Goal: Transaction & Acquisition: Purchase product/service

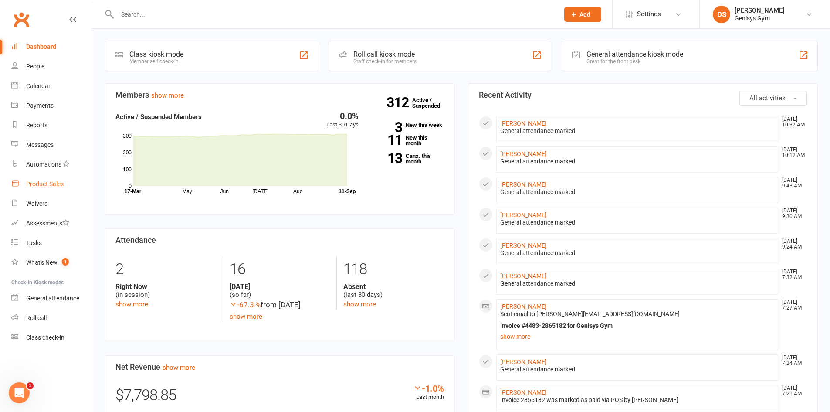
click at [46, 191] on link "Product Sales" at bounding box center [51, 184] width 81 height 20
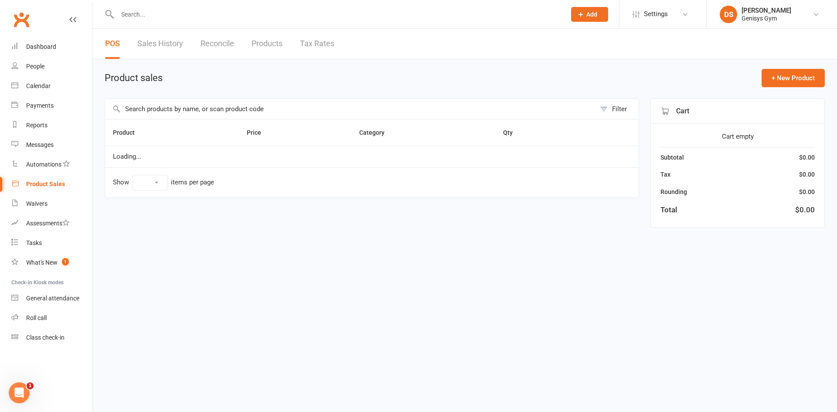
select select "10"
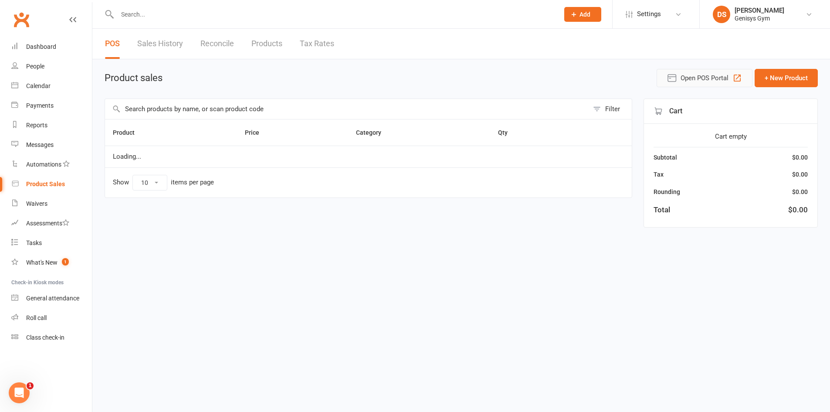
click at [705, 75] on span "Open POS Portal" at bounding box center [705, 78] width 48 height 10
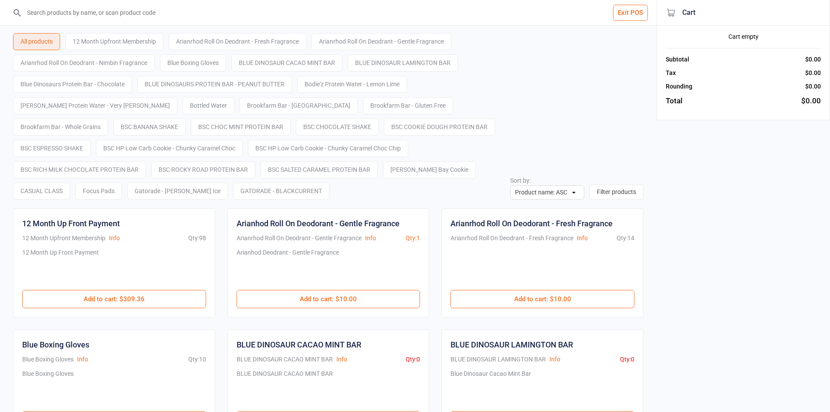
click at [152, 19] on input "search" at bounding box center [334, 12] width 622 height 25
type input "cas"
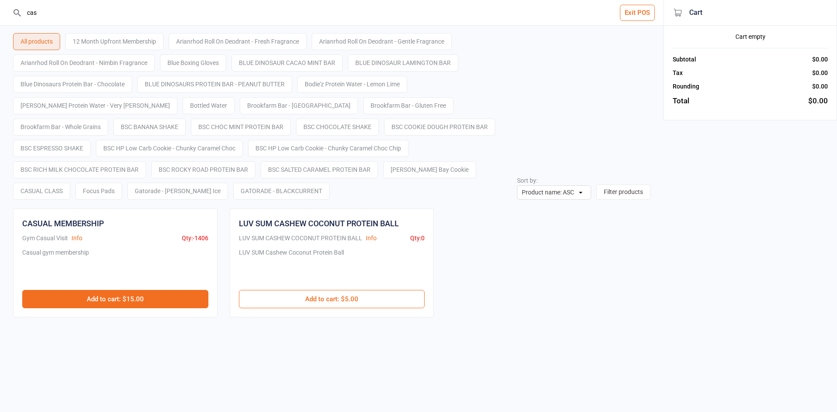
click at [123, 300] on button "Add to cart : $15.00" at bounding box center [115, 299] width 186 height 18
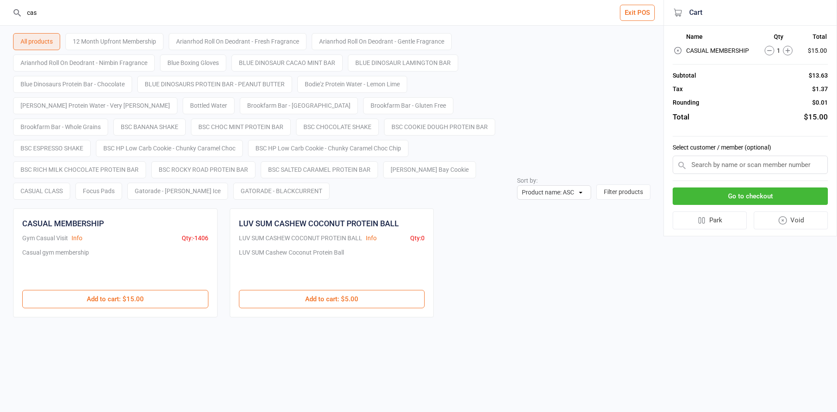
click at [700, 199] on button "Go to checkout" at bounding box center [750, 196] width 155 height 18
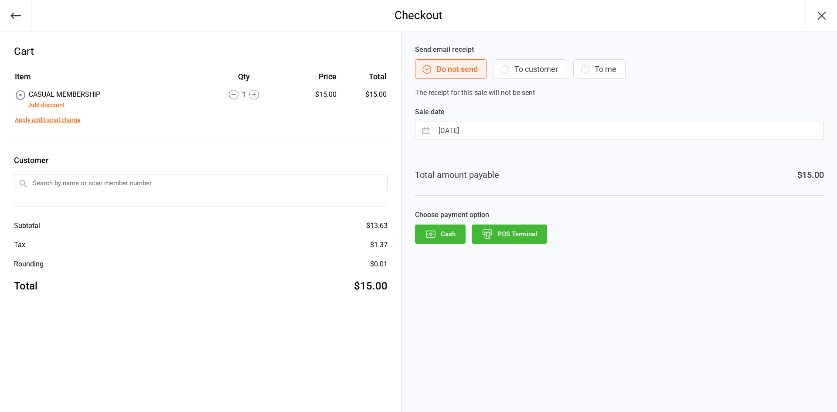
click at [52, 105] on button "Add discount" at bounding box center [47, 105] width 36 height 9
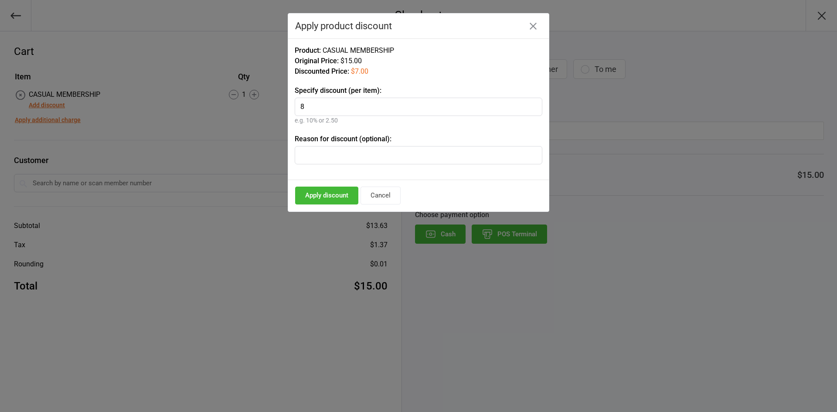
type input "8"
type input "Jock Athletic"
click at [316, 208] on div "Apply discount Cancel" at bounding box center [418, 195] width 261 height 31
click at [321, 195] on button "Apply discount" at bounding box center [326, 196] width 63 height 18
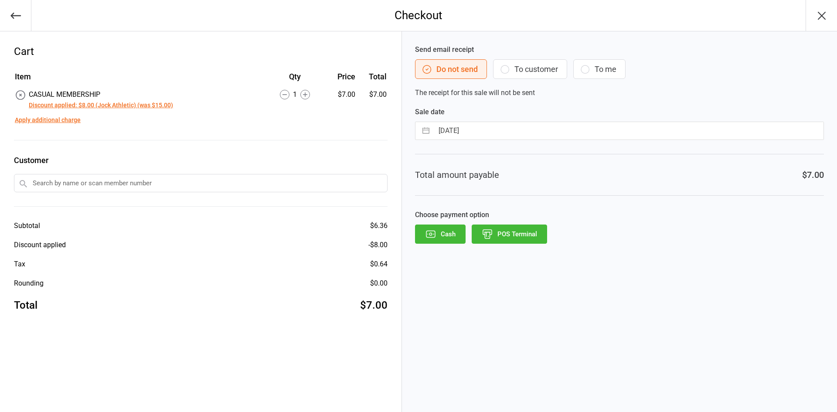
click at [504, 235] on button "POS Terminal" at bounding box center [509, 233] width 75 height 19
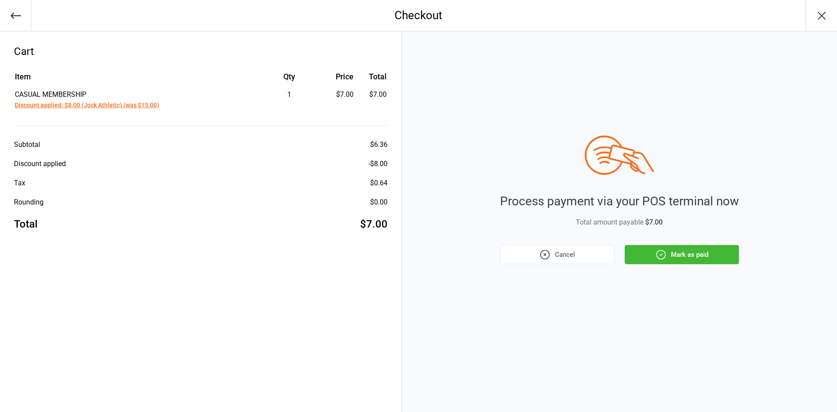
click at [715, 252] on button "Mark as paid" at bounding box center [682, 254] width 114 height 19
